Goal: Ask a question

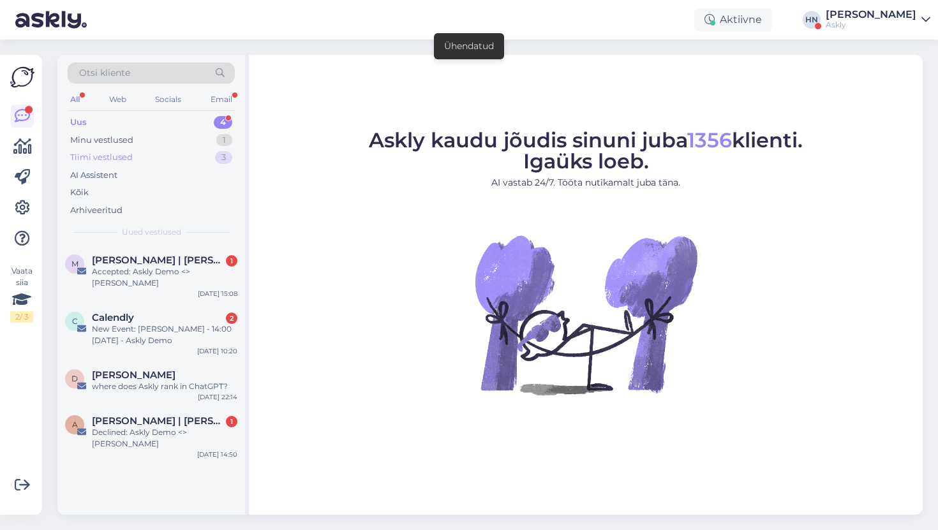
click at [202, 153] on div "Tiimi vestlused 3" at bounding box center [151, 158] width 167 height 18
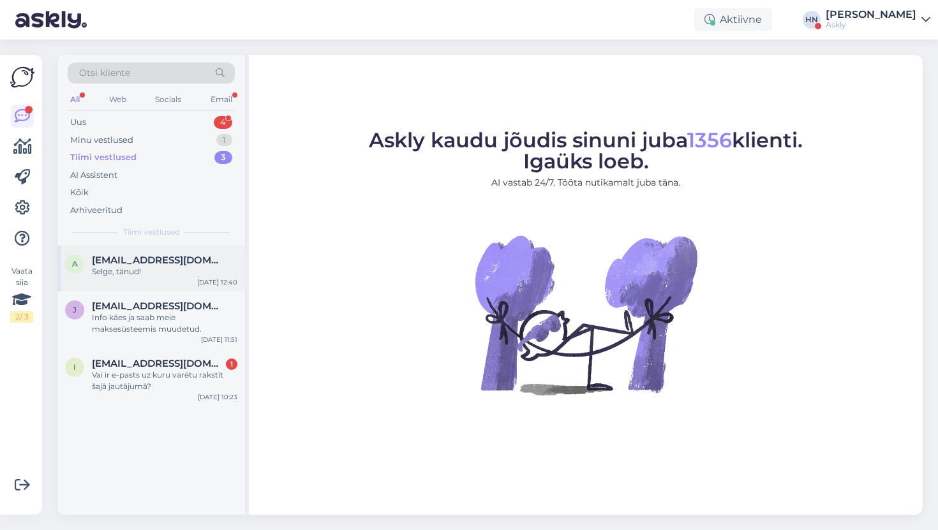
click at [172, 246] on div "a [EMAIL_ADDRESS][DOMAIN_NAME] Selge, tänud! [DATE] 12:40" at bounding box center [151, 269] width 188 height 46
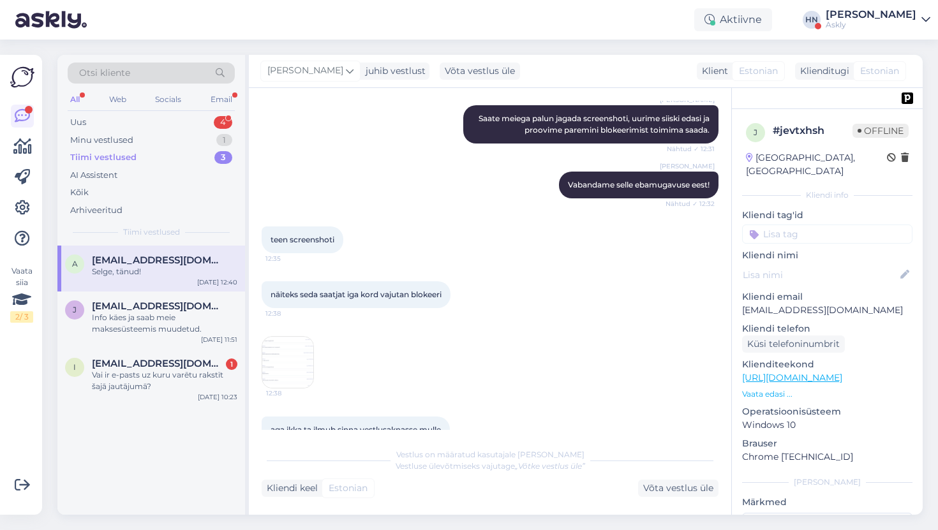
scroll to position [3728, 0]
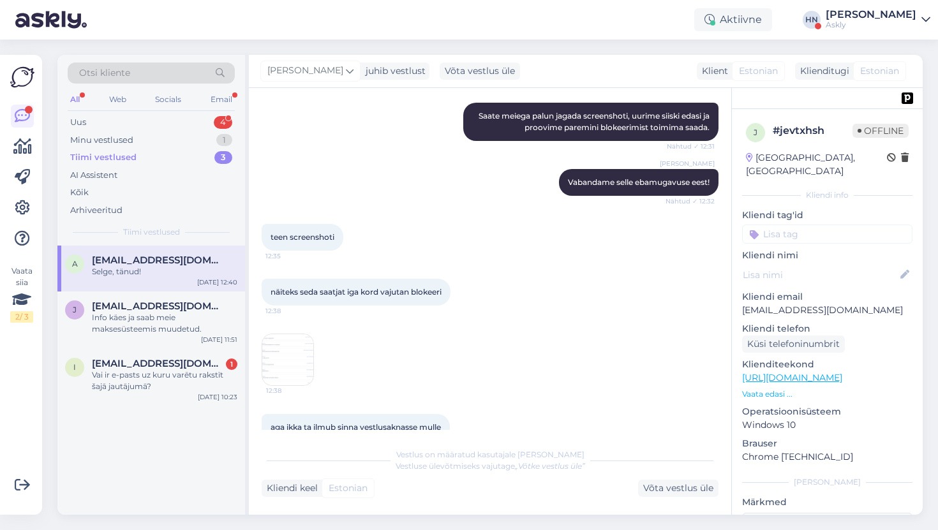
click at [293, 361] on img at bounding box center [287, 359] width 51 height 51
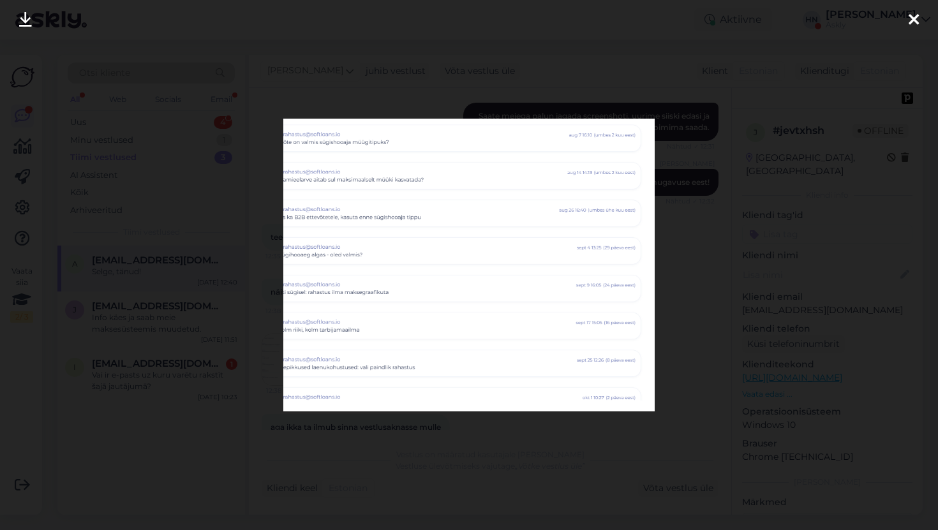
click at [285, 447] on div at bounding box center [469, 265] width 938 height 530
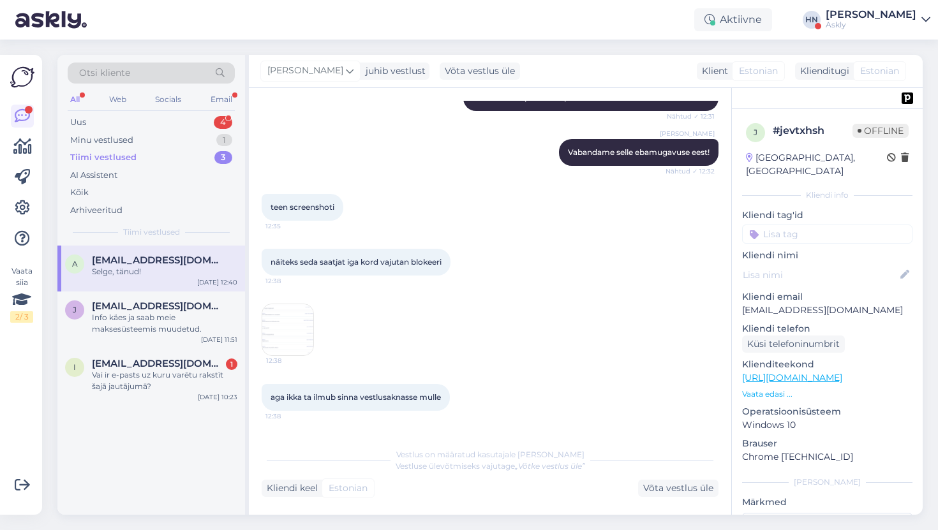
scroll to position [3886, 0]
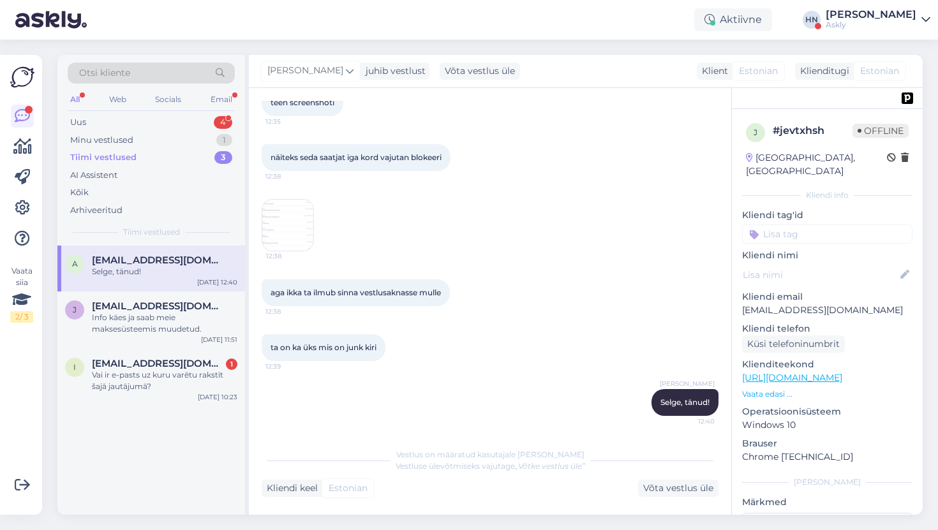
click at [326, 347] on span "ta on ka üks mis on junk kiri" at bounding box center [324, 348] width 106 height 10
click at [287, 240] on img at bounding box center [287, 225] width 51 height 51
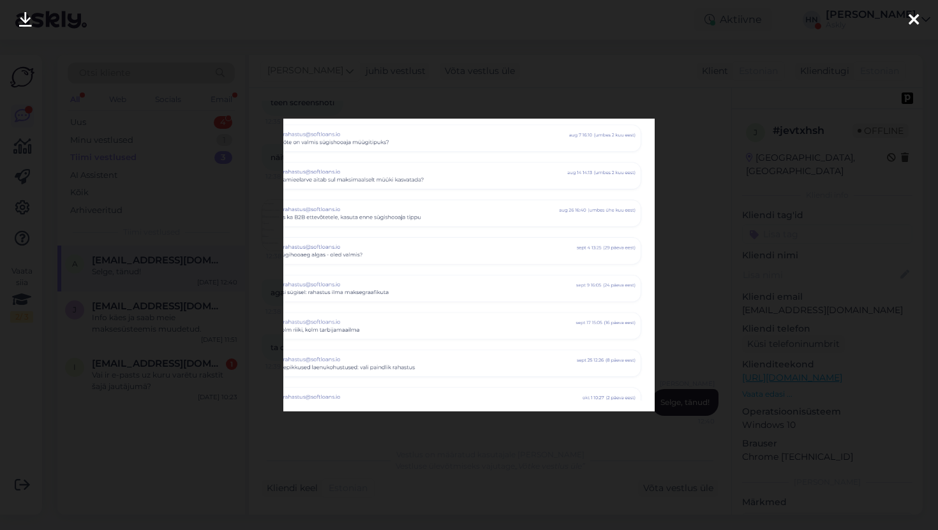
click at [253, 288] on div at bounding box center [469, 265] width 938 height 530
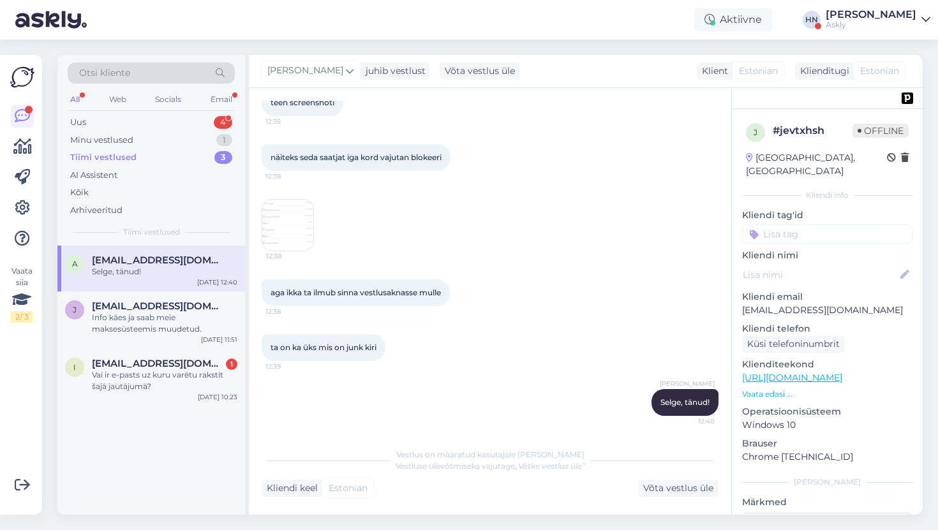
click at [483, 296] on div "aga ikka ta ilmub sinna vestlusaknasse mulle 12:38" at bounding box center [490, 293] width 457 height 55
click at [627, 247] on div "näiteks seda saatjat iga kord vajutan blokeeri 12:38 12:38" at bounding box center [490, 197] width 457 height 135
